Goal: Find contact information: Find contact information

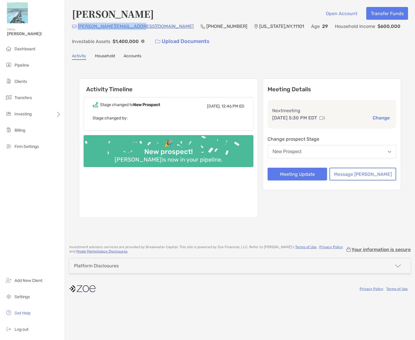
drag, startPoint x: 139, startPoint y: 26, endPoint x: 78, endPoint y: 30, distance: 60.5
click at [78, 30] on div "kevin.zhang500@gmail.com (213) 327-9833 New York , NY , 11101 Age 29 Household …" at bounding box center [240, 35] width 336 height 25
copy p "kevin.zhang500@gmail.com"
drag, startPoint x: 184, startPoint y: 27, endPoint x: 151, endPoint y: 28, distance: 33.4
click at [151, 28] on div "kevin.zhang500@gmail.com (213) 327-9833 New York , NY , 11101 Age 29 Household …" at bounding box center [240, 35] width 336 height 25
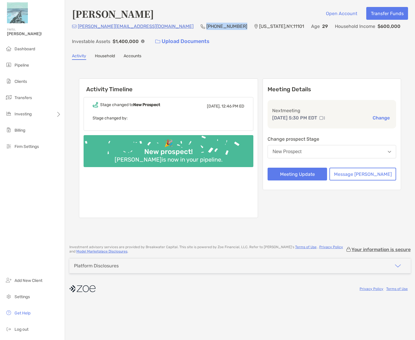
copy p "(213) 327-9833"
